Goal: Transaction & Acquisition: Book appointment/travel/reservation

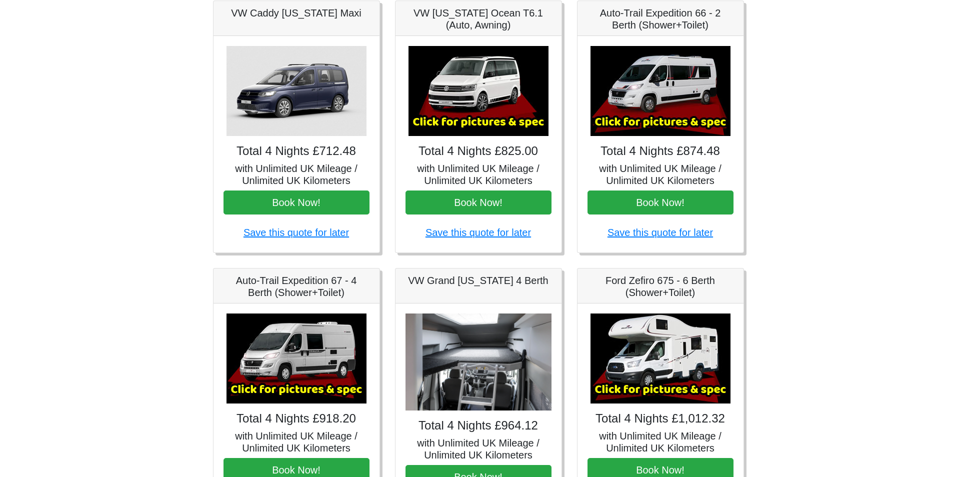
scroll to position [150, 0]
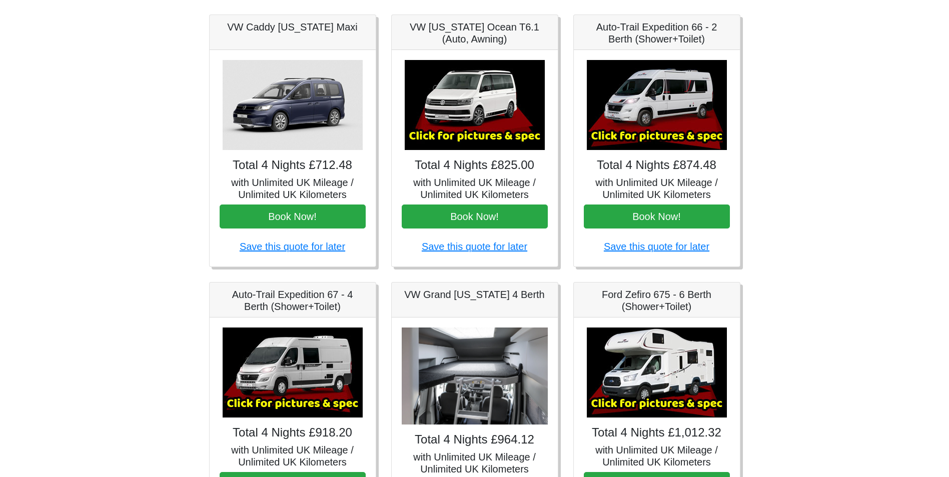
click at [646, 132] on img at bounding box center [657, 105] width 140 height 90
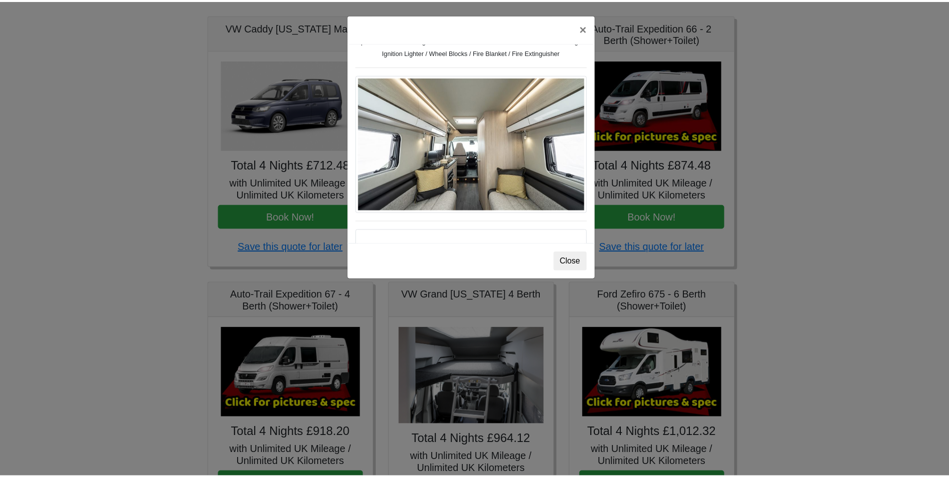
scroll to position [490, 0]
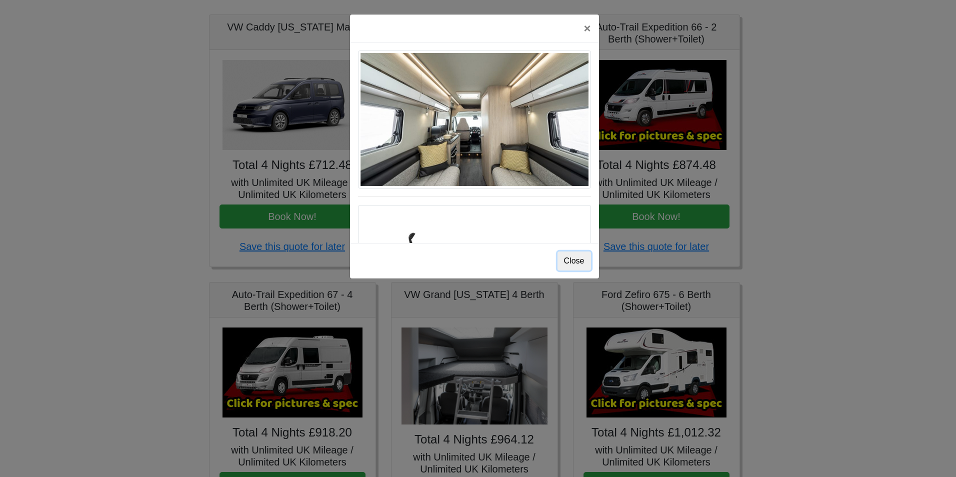
click at [575, 262] on button "Close" at bounding box center [575, 261] width 34 height 19
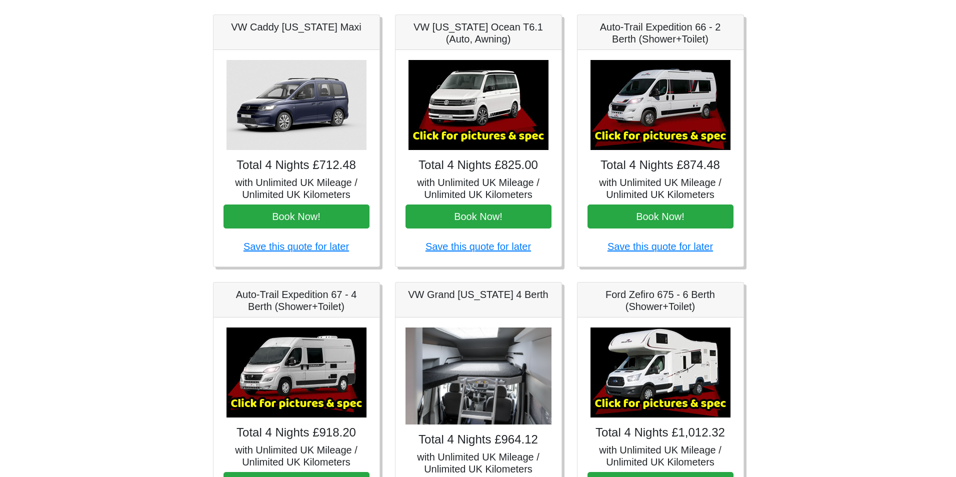
scroll to position [200, 0]
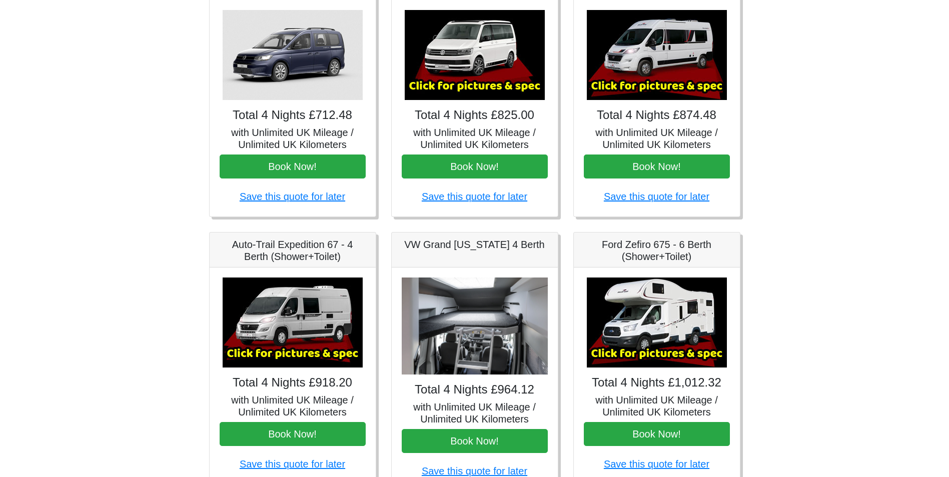
click at [286, 312] on img at bounding box center [293, 323] width 140 height 90
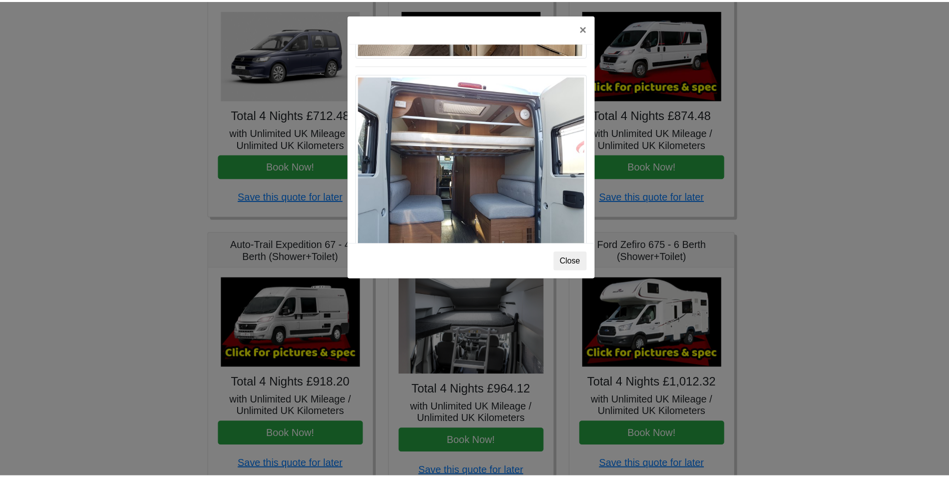
scroll to position [804, 0]
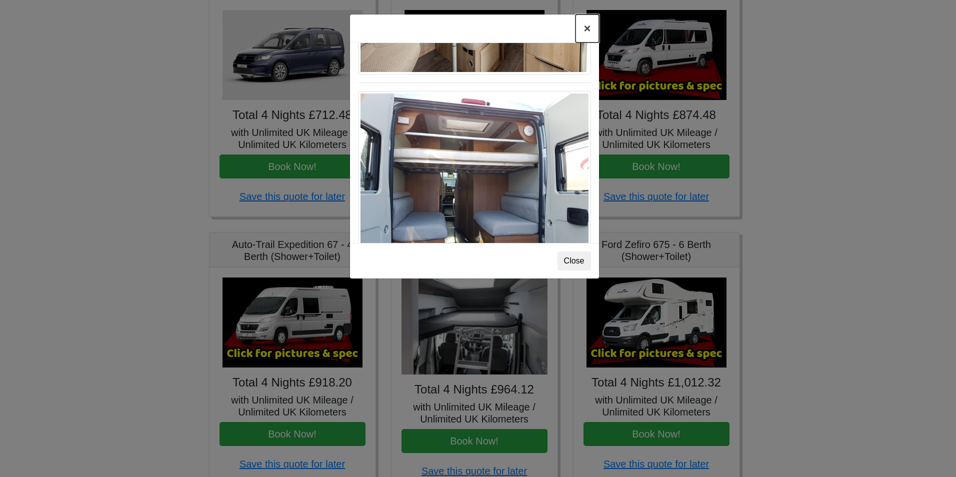
click at [584, 31] on button "×" at bounding box center [587, 29] width 23 height 28
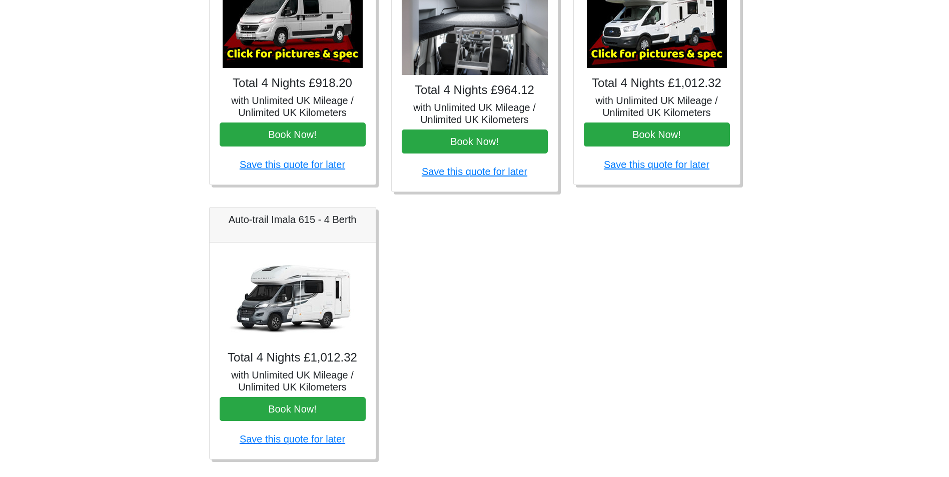
scroll to position [500, 0]
click at [289, 287] on img at bounding box center [293, 297] width 140 height 90
click at [288, 356] on h4 "Total 4 Nights £1,012.32" at bounding box center [293, 357] width 146 height 15
click at [286, 216] on h5 "Auto-trail Imala 615 - 4 Berth" at bounding box center [293, 219] width 146 height 12
click at [288, 290] on img at bounding box center [293, 297] width 140 height 90
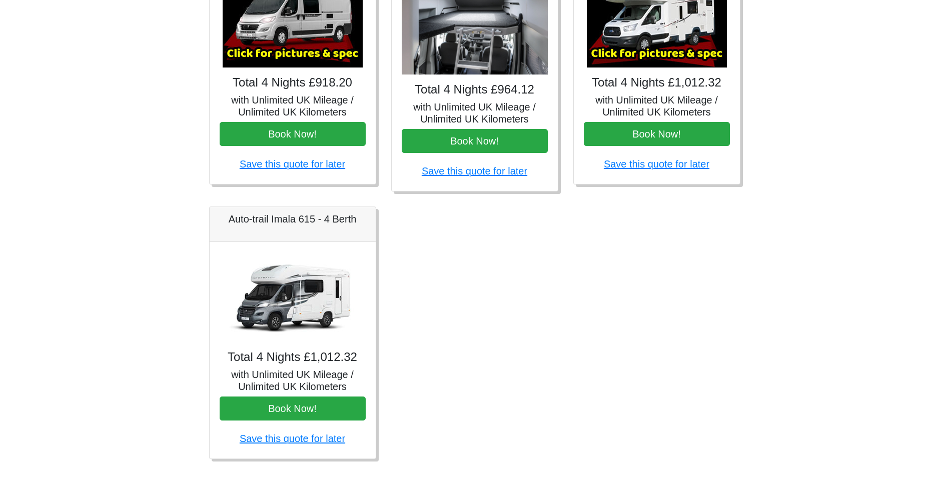
click at [288, 290] on img at bounding box center [293, 297] width 140 height 90
click at [307, 369] on h5 "with Unlimited UK Mileage / Unlimited UK Kilometers" at bounding box center [293, 381] width 146 height 24
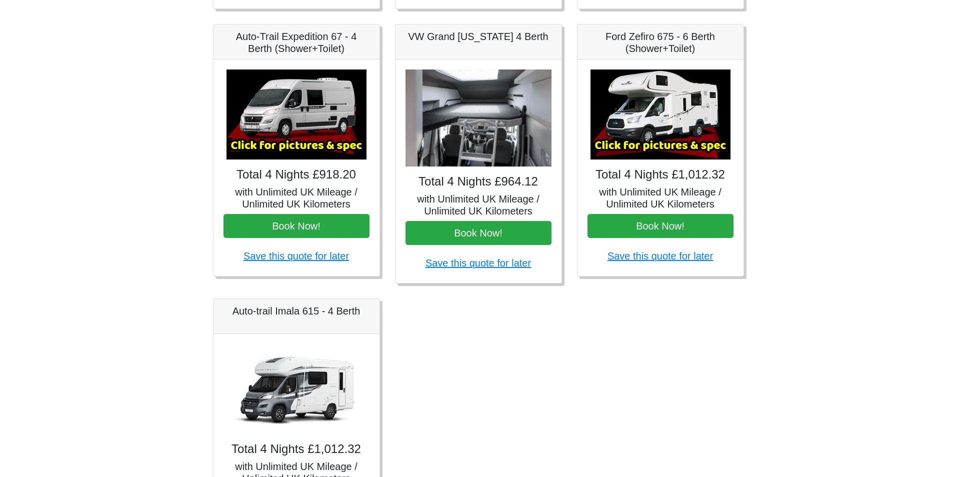
scroll to position [400, 0]
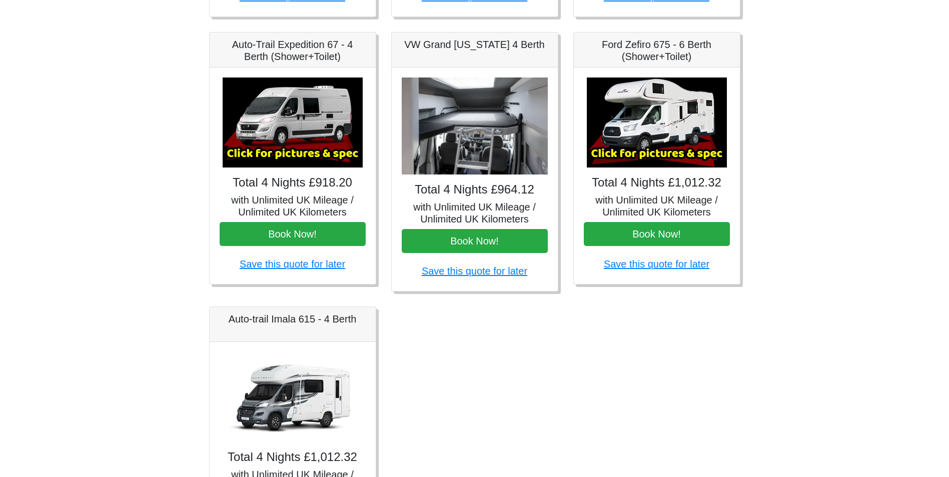
click at [298, 369] on img at bounding box center [293, 397] width 140 height 90
click at [647, 150] on img at bounding box center [657, 123] width 140 height 90
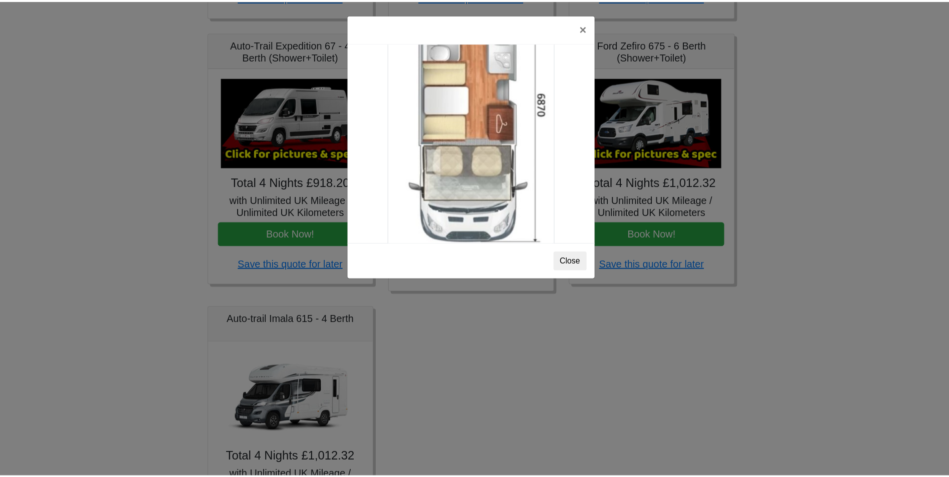
scroll to position [1764, 0]
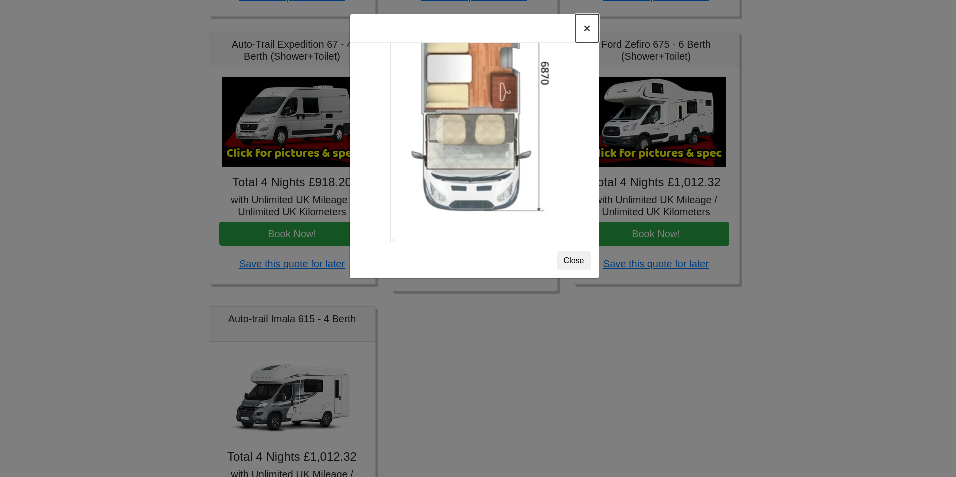
click at [588, 23] on button "×" at bounding box center [587, 29] width 23 height 28
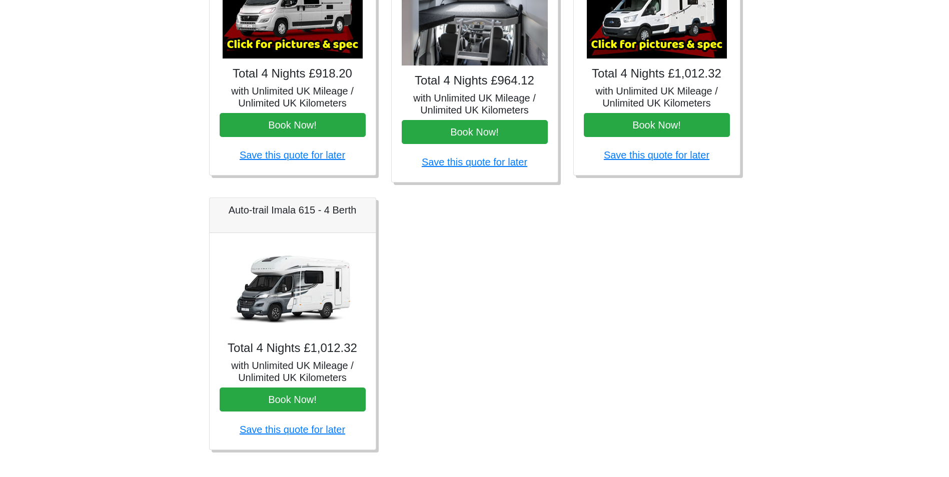
scroll to position [521, 0]
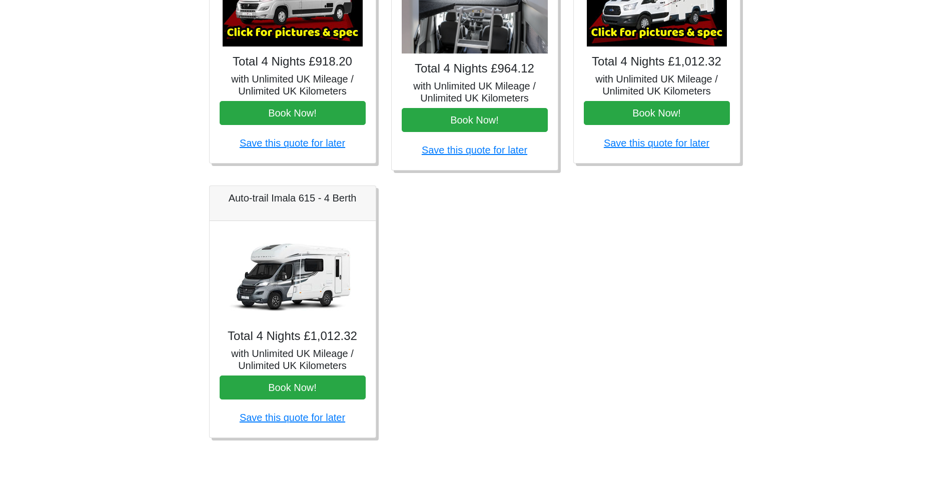
click at [284, 217] on div "Auto-trail Imala 615 - 4 Berth" at bounding box center [293, 203] width 166 height 35
click at [301, 280] on img at bounding box center [293, 276] width 140 height 90
click at [302, 280] on img at bounding box center [293, 276] width 140 height 90
click at [303, 281] on img at bounding box center [293, 276] width 140 height 90
drag, startPoint x: 358, startPoint y: 200, endPoint x: 228, endPoint y: 208, distance: 129.8
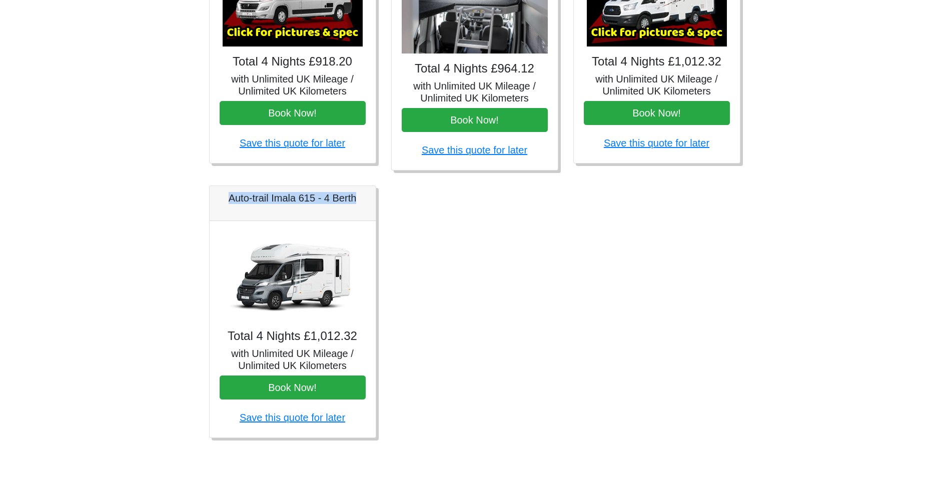
click at [228, 208] on div "Auto-trail Imala 615 - 4 Berth" at bounding box center [293, 203] width 166 height 35
click at [340, 206] on div "Auto-trail Imala 615 - 4 Berth" at bounding box center [293, 203] width 166 height 35
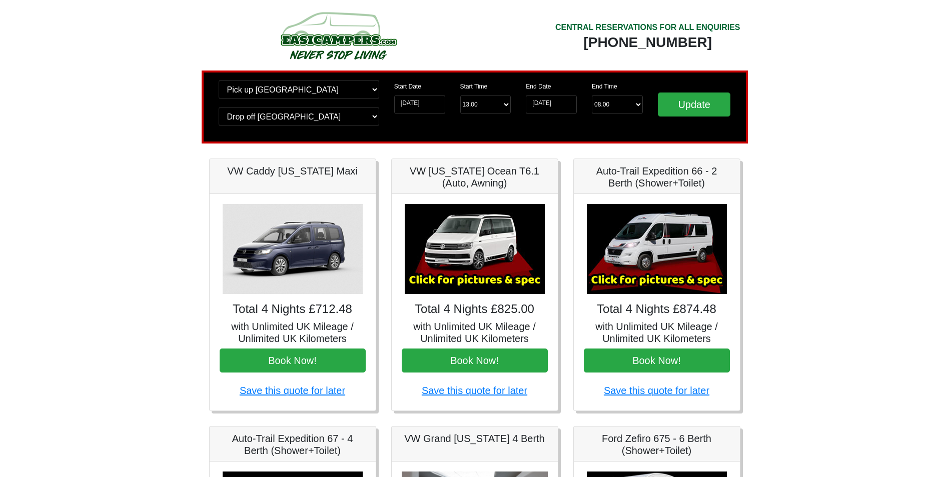
scroll to position [0, 0]
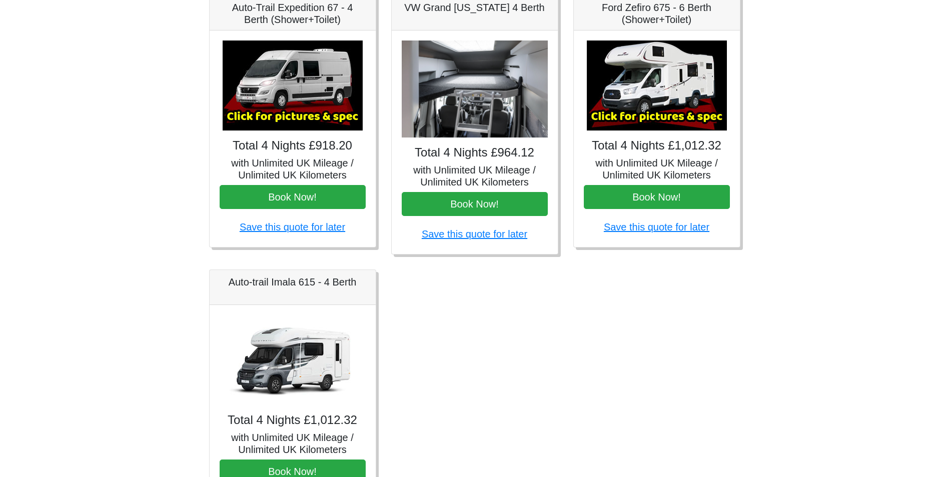
scroll to position [521, 0]
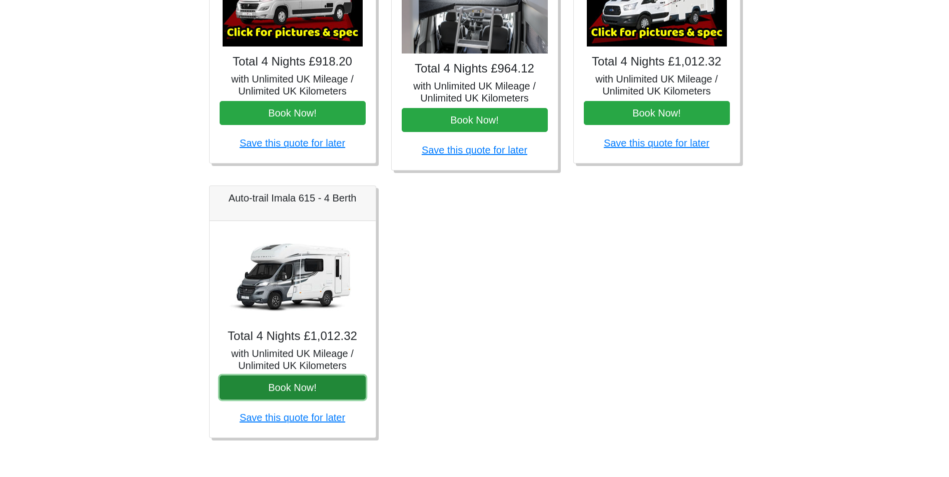
click at [286, 384] on button "Book Now!" at bounding box center [293, 388] width 146 height 24
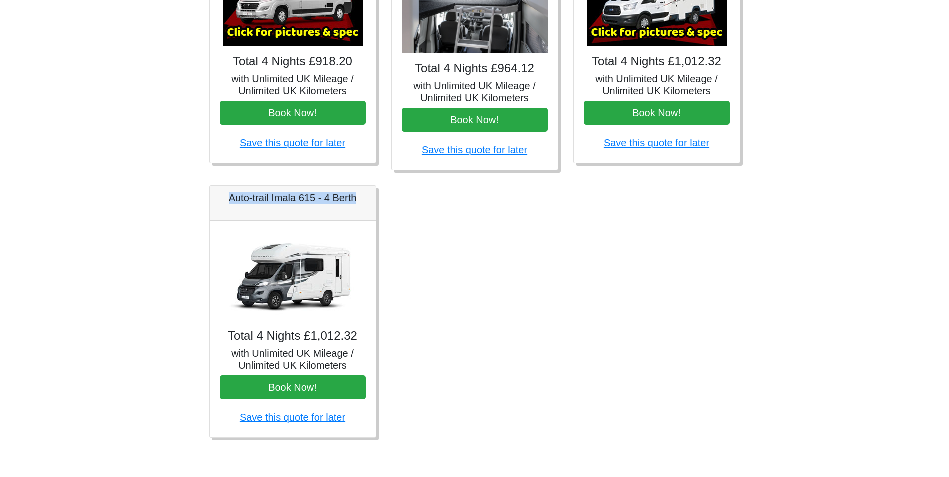
drag, startPoint x: 363, startPoint y: 197, endPoint x: 222, endPoint y: 207, distance: 141.4
click at [222, 207] on div "Auto-trail Imala 615 - 4 Berth" at bounding box center [293, 203] width 166 height 35
click at [523, 294] on div "Fiat 500 3DR Manual Total 4 Nights £98.04 with Unlimited UK Mileage / Unlimited…" at bounding box center [475, 48] width 546 height 810
click at [283, 420] on link "Save this quote for later" at bounding box center [293, 417] width 106 height 11
click at [267, 199] on h5 "Auto-trail Imala 615 - 4 Berth" at bounding box center [293, 198] width 146 height 12
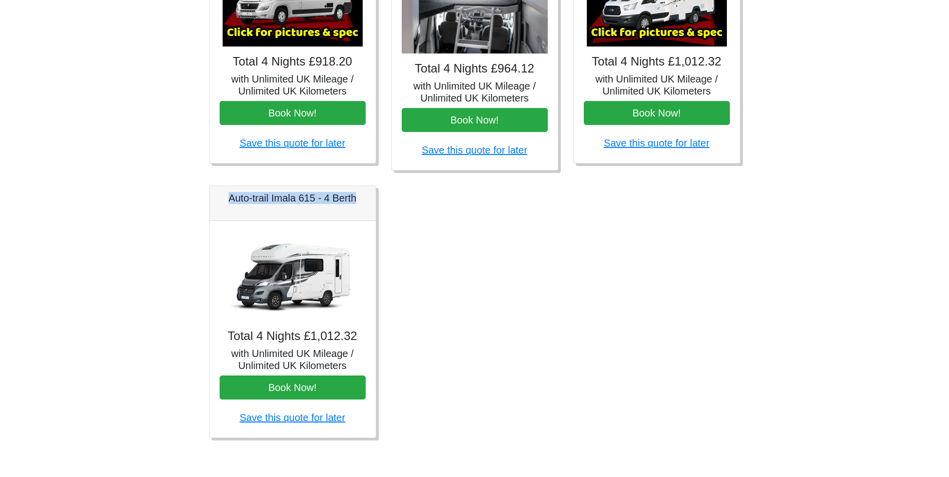
drag, startPoint x: 358, startPoint y: 199, endPoint x: 214, endPoint y: 197, distance: 144.0
click at [214, 197] on div "Auto-trail Imala 615 - 4 Berth" at bounding box center [293, 203] width 166 height 35
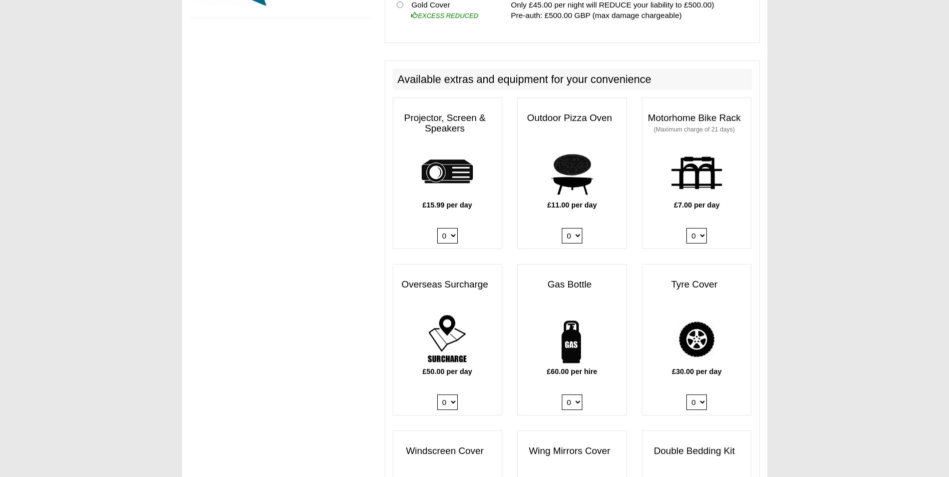
scroll to position [600, 0]
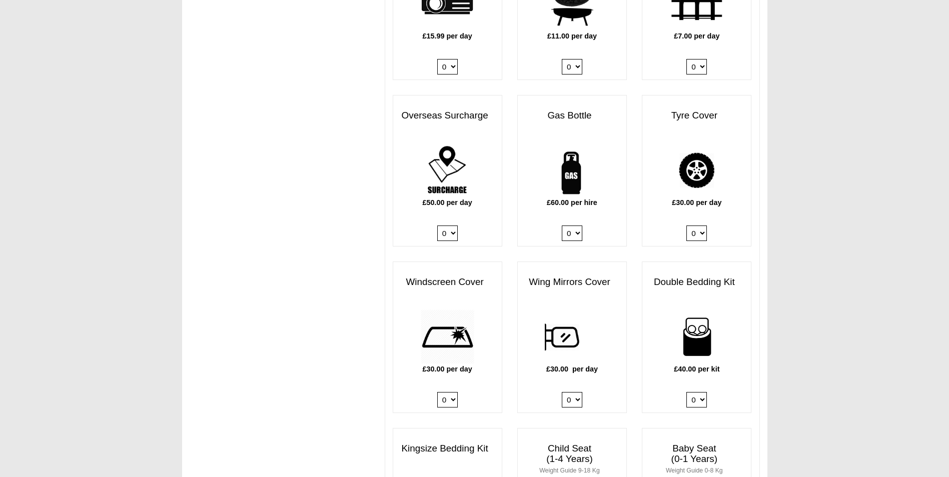
click at [578, 226] on select "0 1" at bounding box center [572, 234] width 21 height 16
select select "Gas Bottle x QTY 1 @ 60.00 GBP per hire."
click at [562, 226] on select "0 1" at bounding box center [572, 234] width 21 height 16
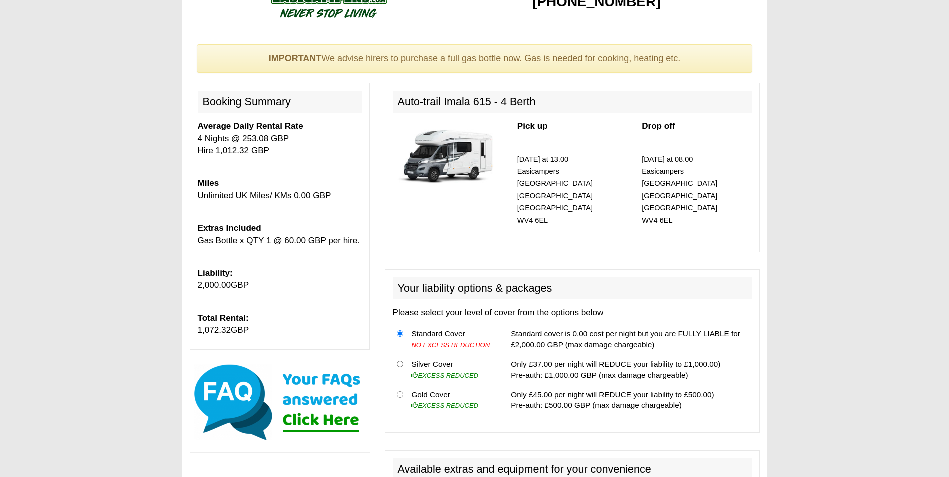
scroll to position [0, 0]
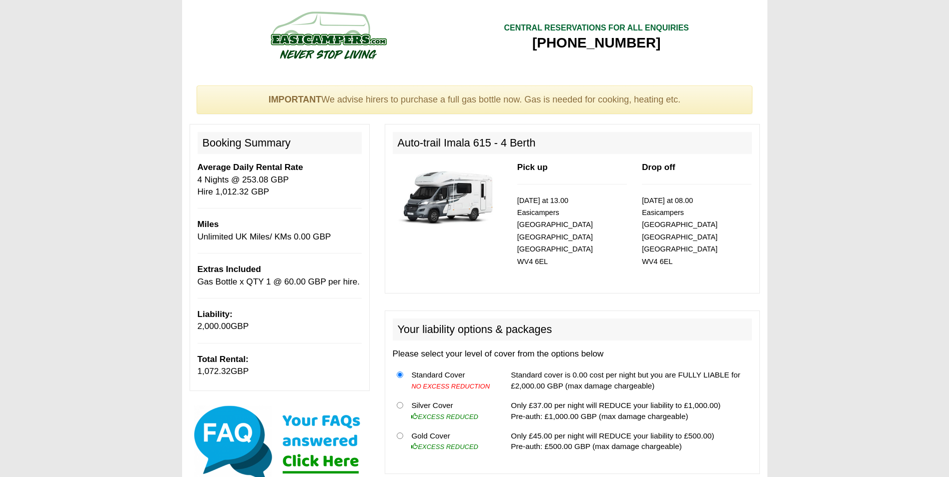
click at [355, 283] on span "Gas Bottle x QTY 1 @ 60.00 GBP per hire." at bounding box center [279, 282] width 163 height 10
